Goal: Task Accomplishment & Management: Manage account settings

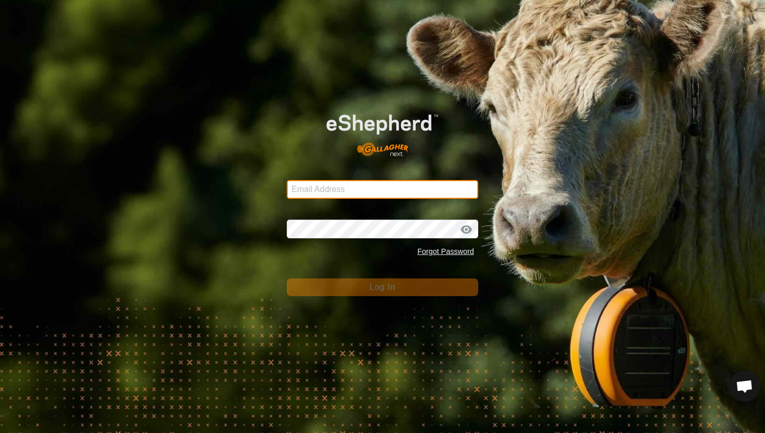
type input "[PERSON_NAME][EMAIL_ADDRESS][DOMAIN_NAME]"
click at [418, 292] on button "Log In" at bounding box center [383, 287] width 192 height 18
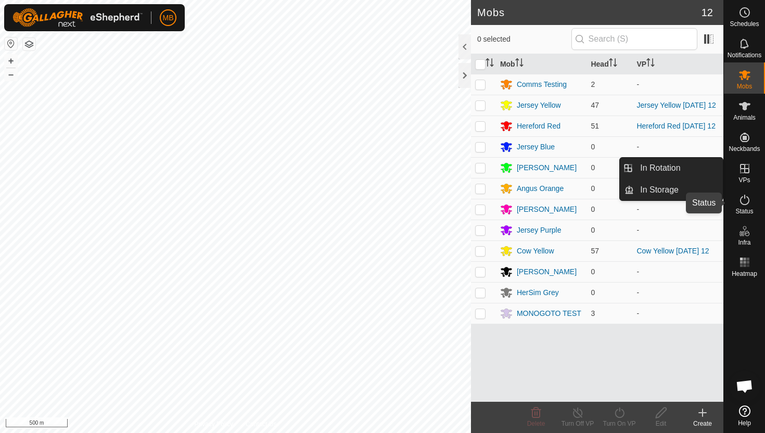
click at [744, 197] on icon at bounding box center [744, 200] width 12 height 12
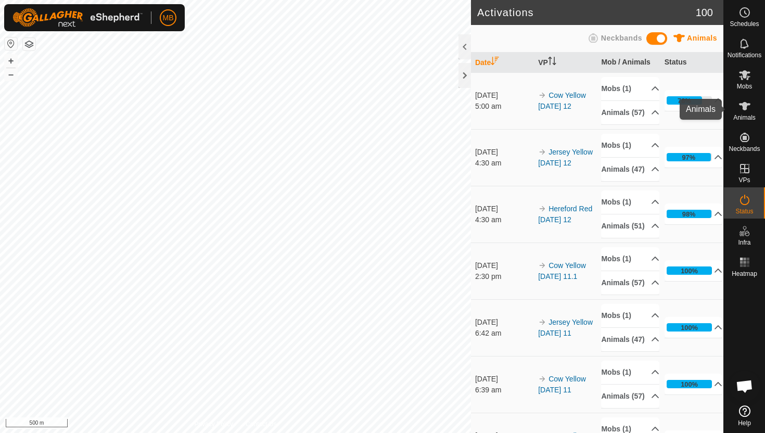
click at [744, 108] on icon at bounding box center [744, 106] width 11 height 8
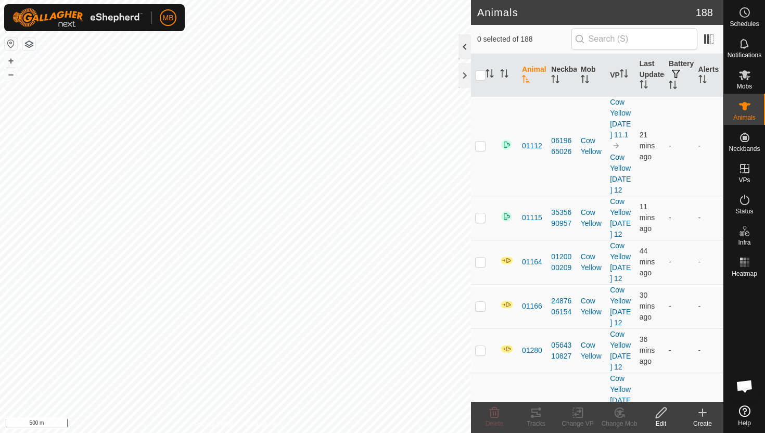
click at [463, 47] on div at bounding box center [464, 46] width 12 height 25
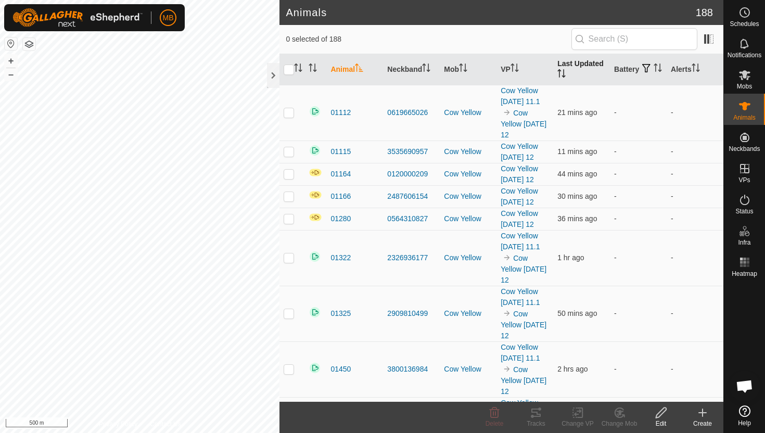
click at [564, 72] on icon "Activate to sort" at bounding box center [561, 73] width 8 height 8
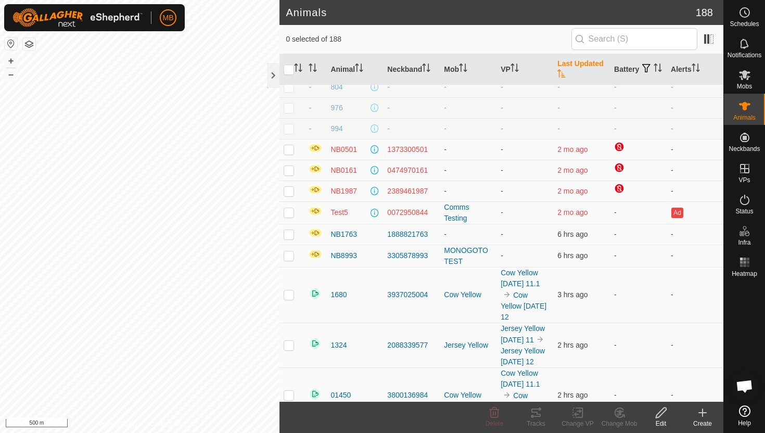
scroll to position [433, 0]
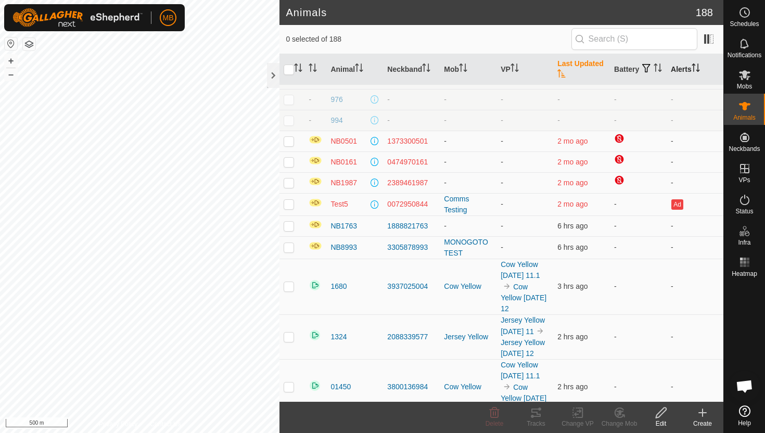
click at [697, 66] on icon "Activate to sort" at bounding box center [696, 67] width 8 height 8
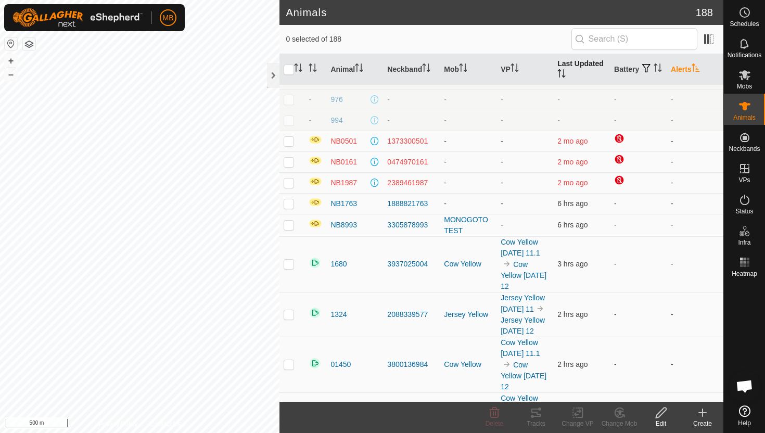
scroll to position [0, 0]
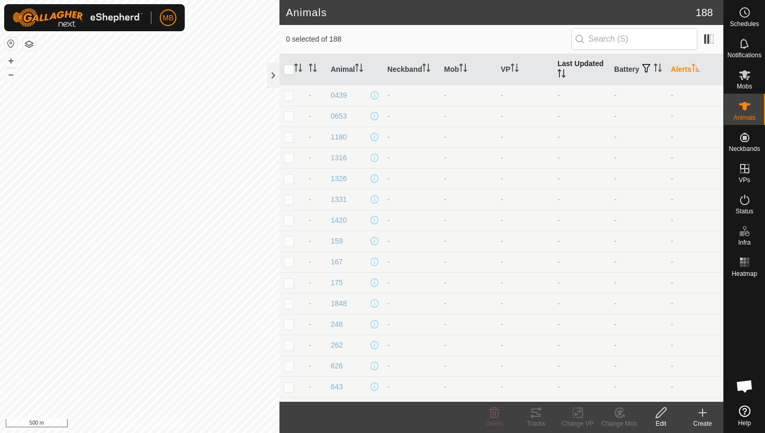
click at [562, 73] on icon "Activate to sort" at bounding box center [561, 73] width 8 height 8
click at [559, 75] on icon "Activate to sort" at bounding box center [561, 73] width 8 height 8
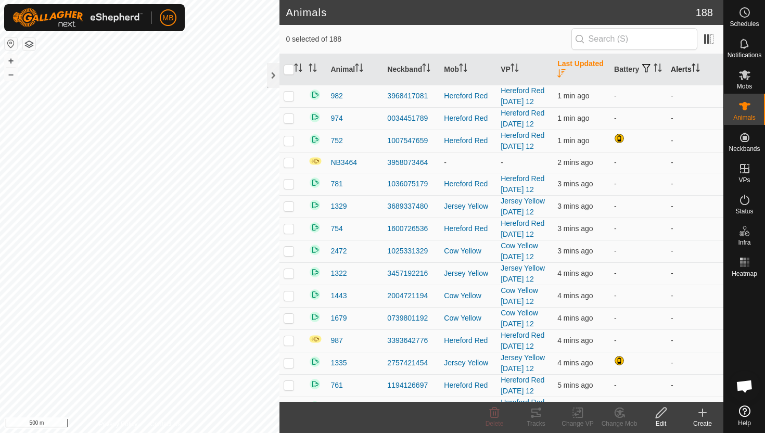
click at [697, 65] on icon "Activate to sort" at bounding box center [696, 67] width 8 height 8
